Goal: Task Accomplishment & Management: Complete application form

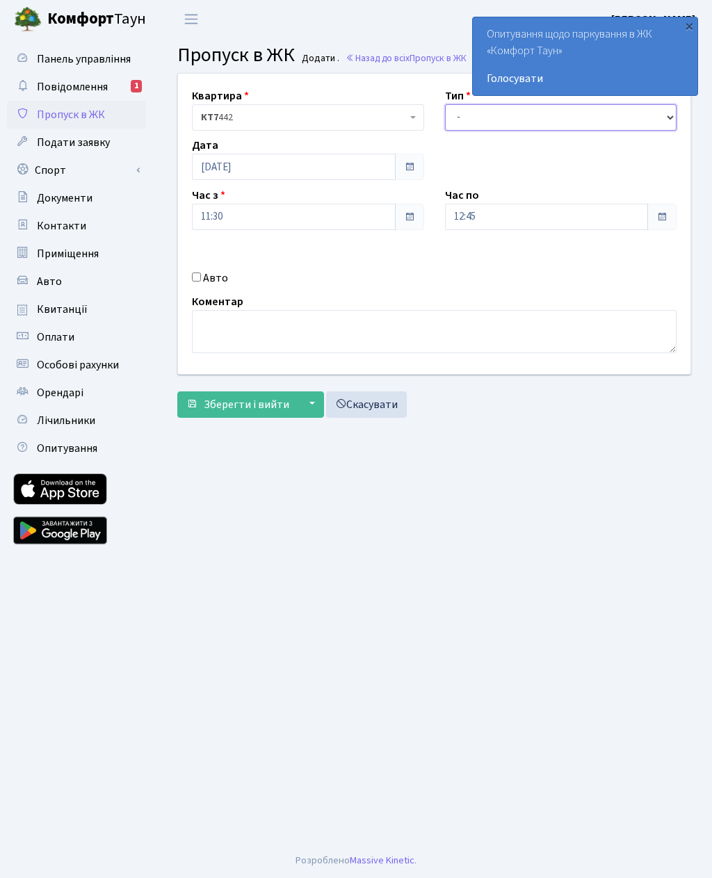
click at [471, 105] on select "- Доставка Таксі Гості Сервіс" at bounding box center [561, 117] width 232 height 26
select select "3"
click at [491, 207] on input "12:45" at bounding box center [547, 217] width 204 height 26
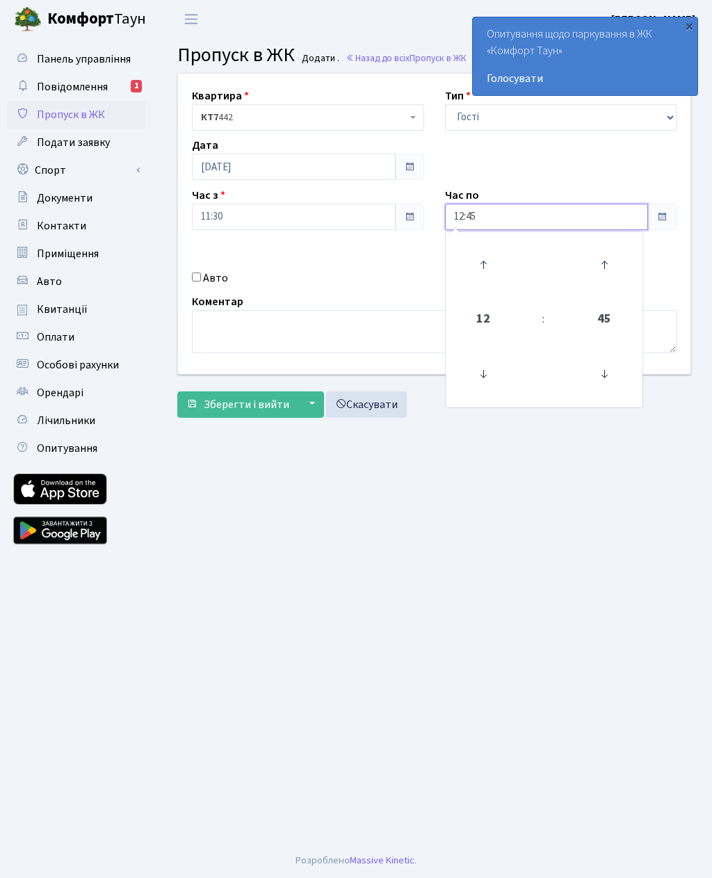
click at [479, 261] on icon at bounding box center [483, 265] width 38 height 38
click at [477, 257] on icon at bounding box center [483, 265] width 38 height 38
click at [483, 261] on icon at bounding box center [483, 265] width 38 height 38
click at [480, 257] on icon at bounding box center [483, 265] width 38 height 38
click at [486, 256] on icon at bounding box center [483, 265] width 38 height 38
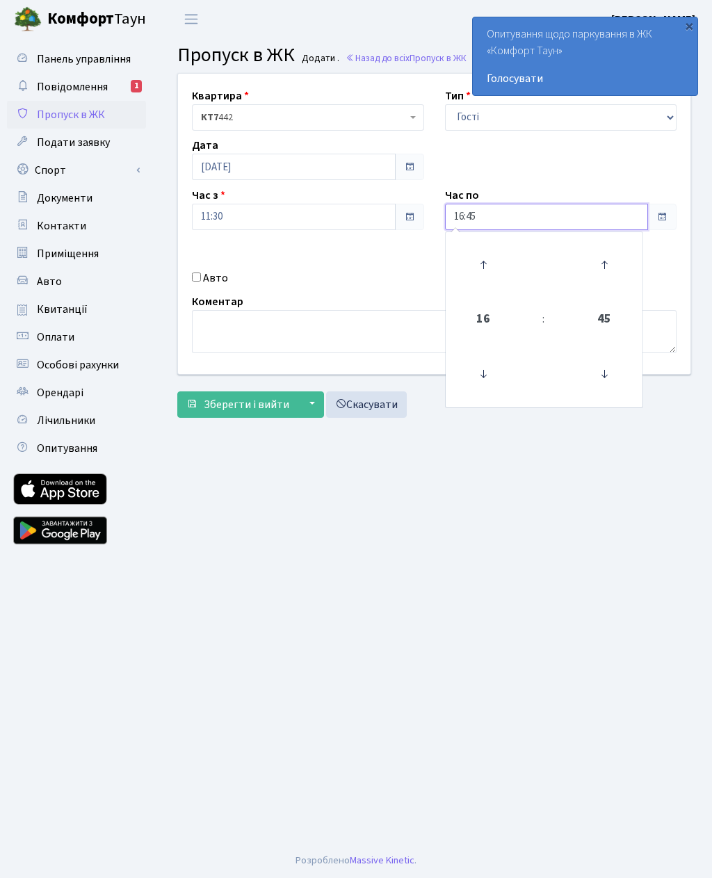
type input "17:45"
click at [318, 518] on main "Admin Пропуск в ЖК Додати Пропуск в ЖК Додати . Назад до всіх Пропуск в ЖК Квар…" at bounding box center [434, 440] width 556 height 805
click at [195, 282] on input "Авто" at bounding box center [196, 277] width 9 height 9
checkbox input "true"
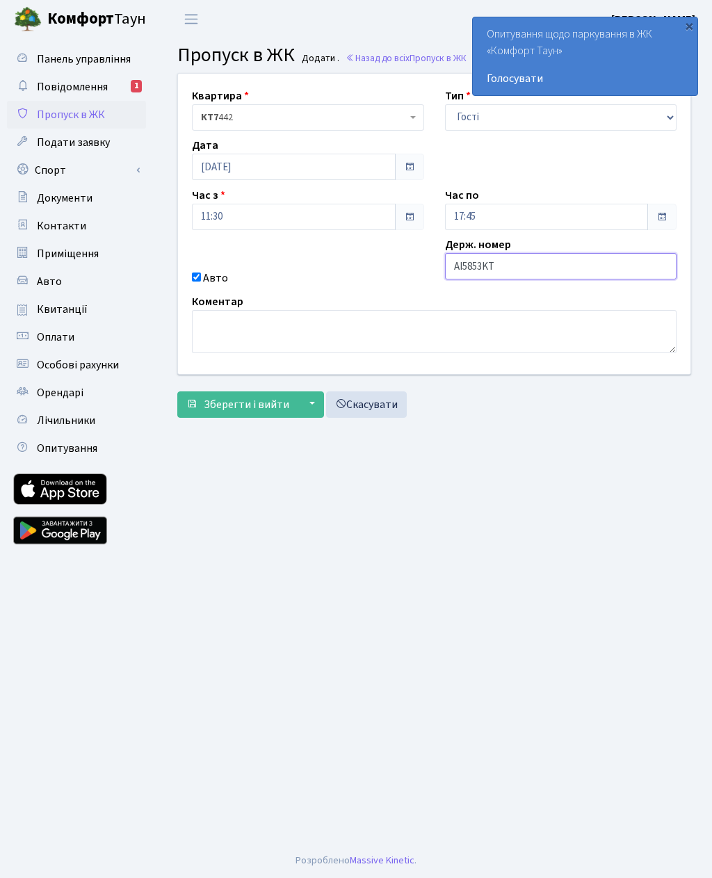
type input "AI5853KT"
click at [211, 398] on span "Зберегти і вийти" at bounding box center [247, 404] width 86 height 15
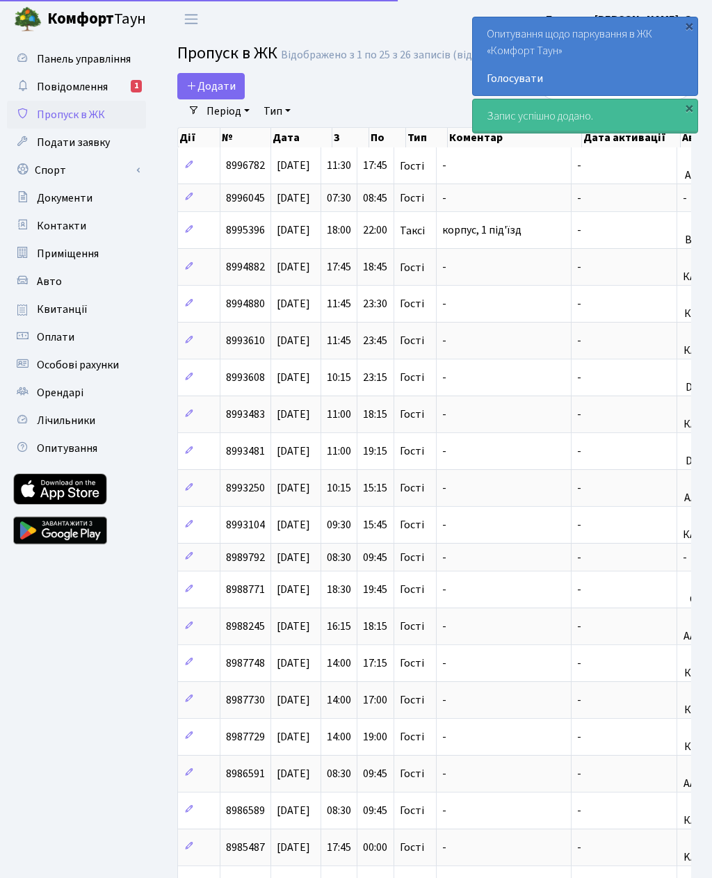
select select "25"
